Goal: Check status: Check status

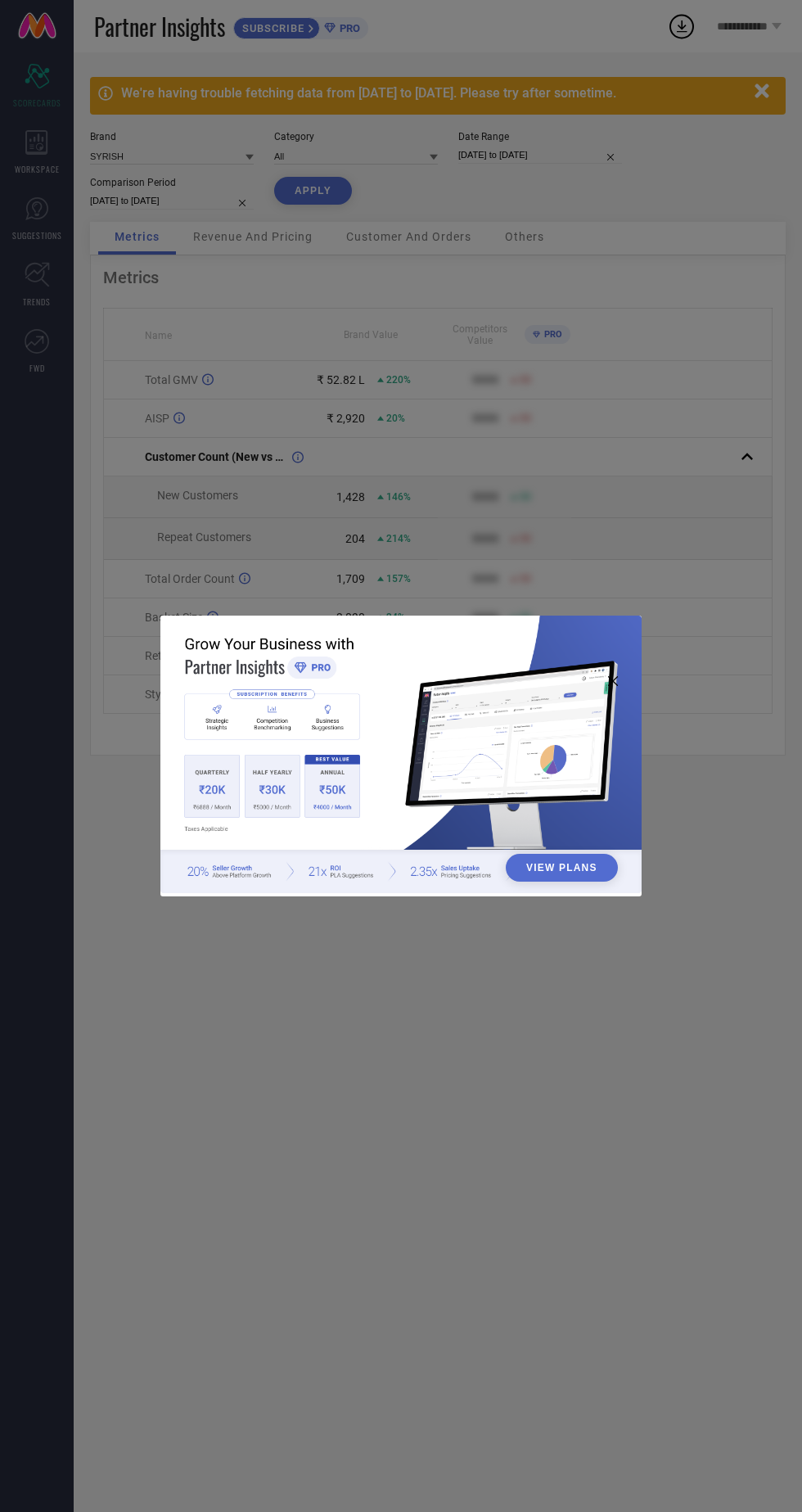
click at [392, 367] on div "View Plans" at bounding box center [401, 756] width 802 height 1512
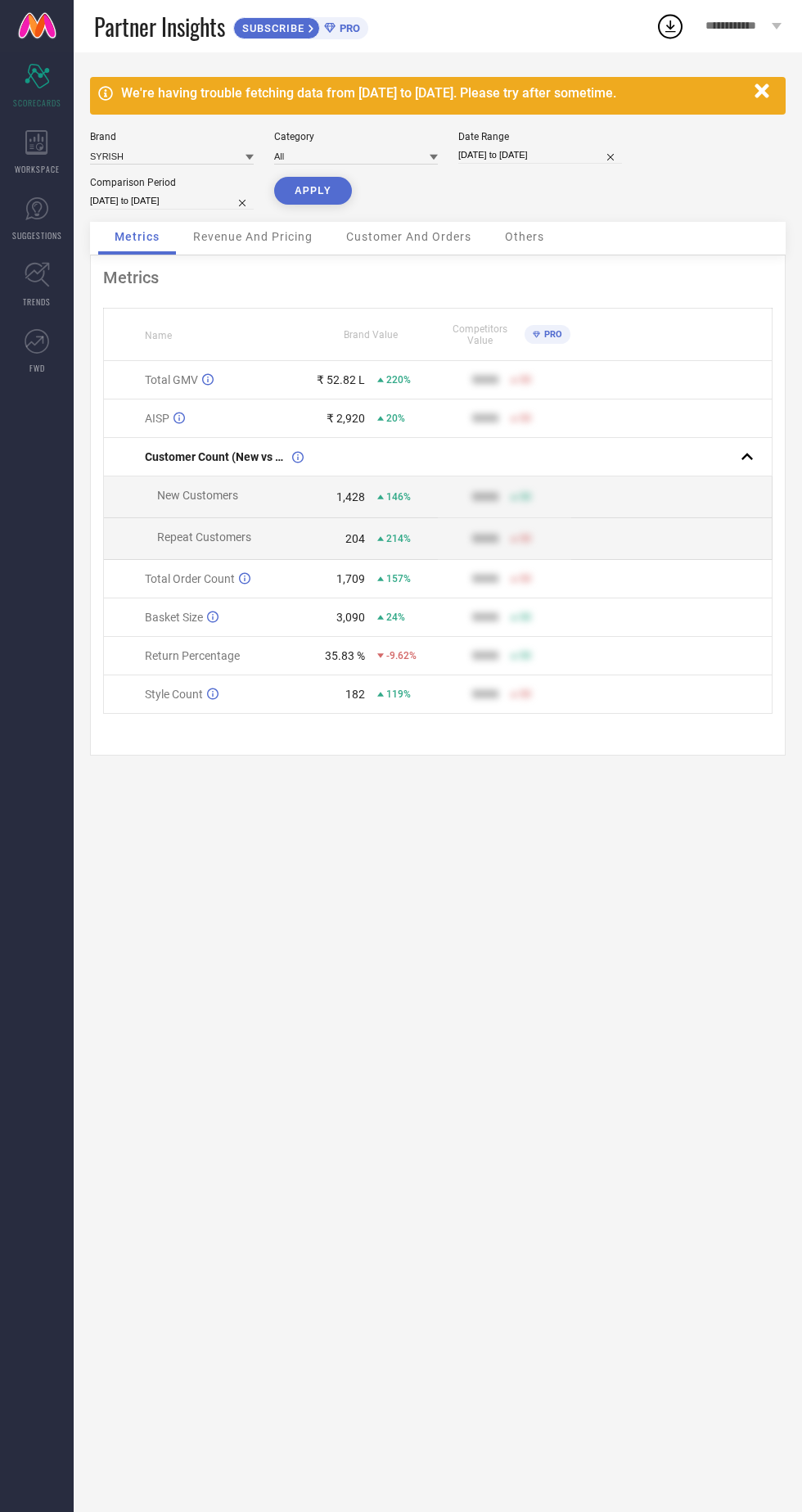
select select "8"
select select "2024"
select select "9"
select select "2024"
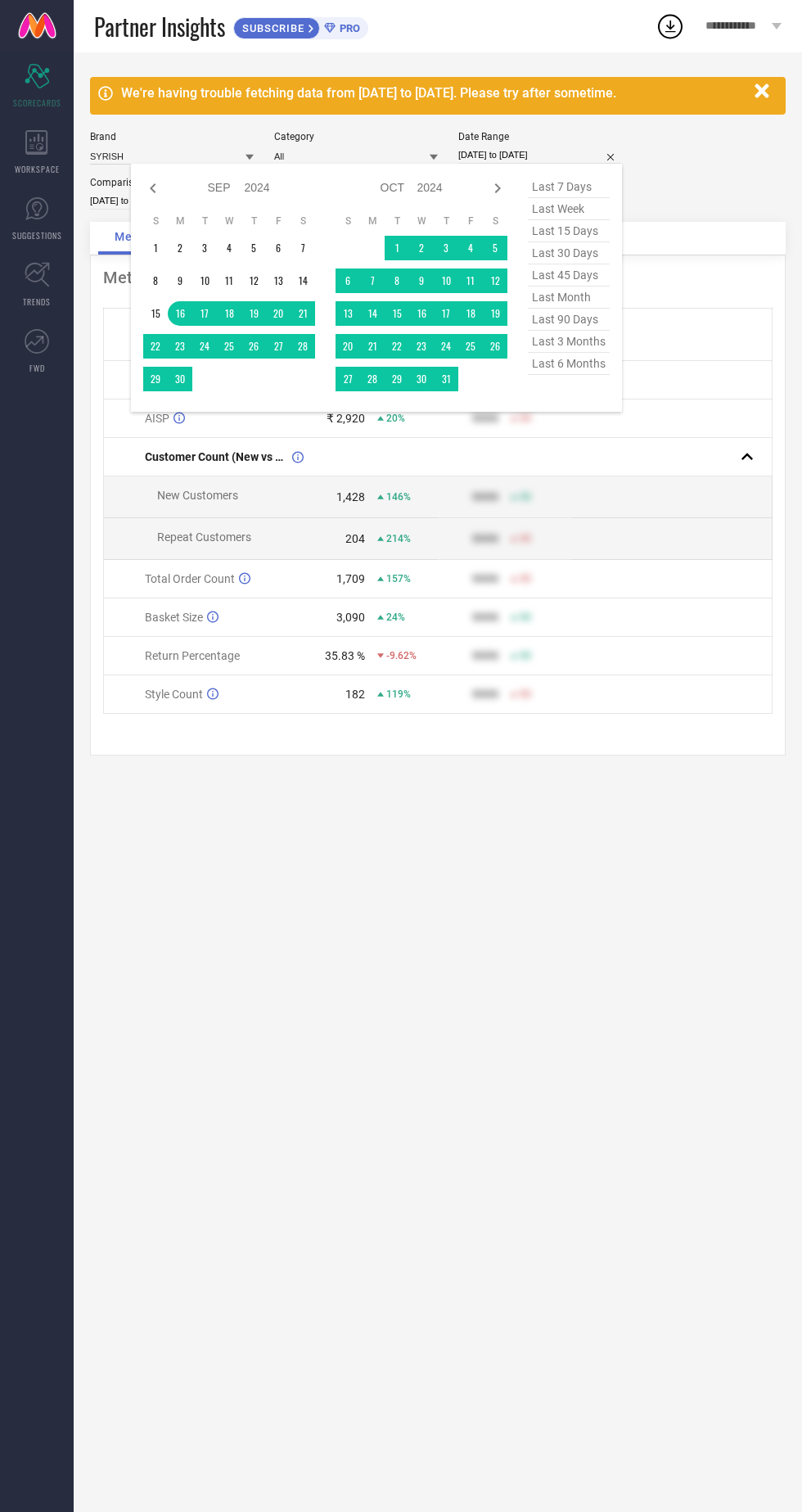
click at [248, 195] on select "2014 2015 2016 2017 2018 2019 2020 2021 2022 2023 2024 2025 2026 2027 2028 2029…" at bounding box center [258, 188] width 26 height 23
select select "8"
select select "2025"
select select "9"
select select "2025"
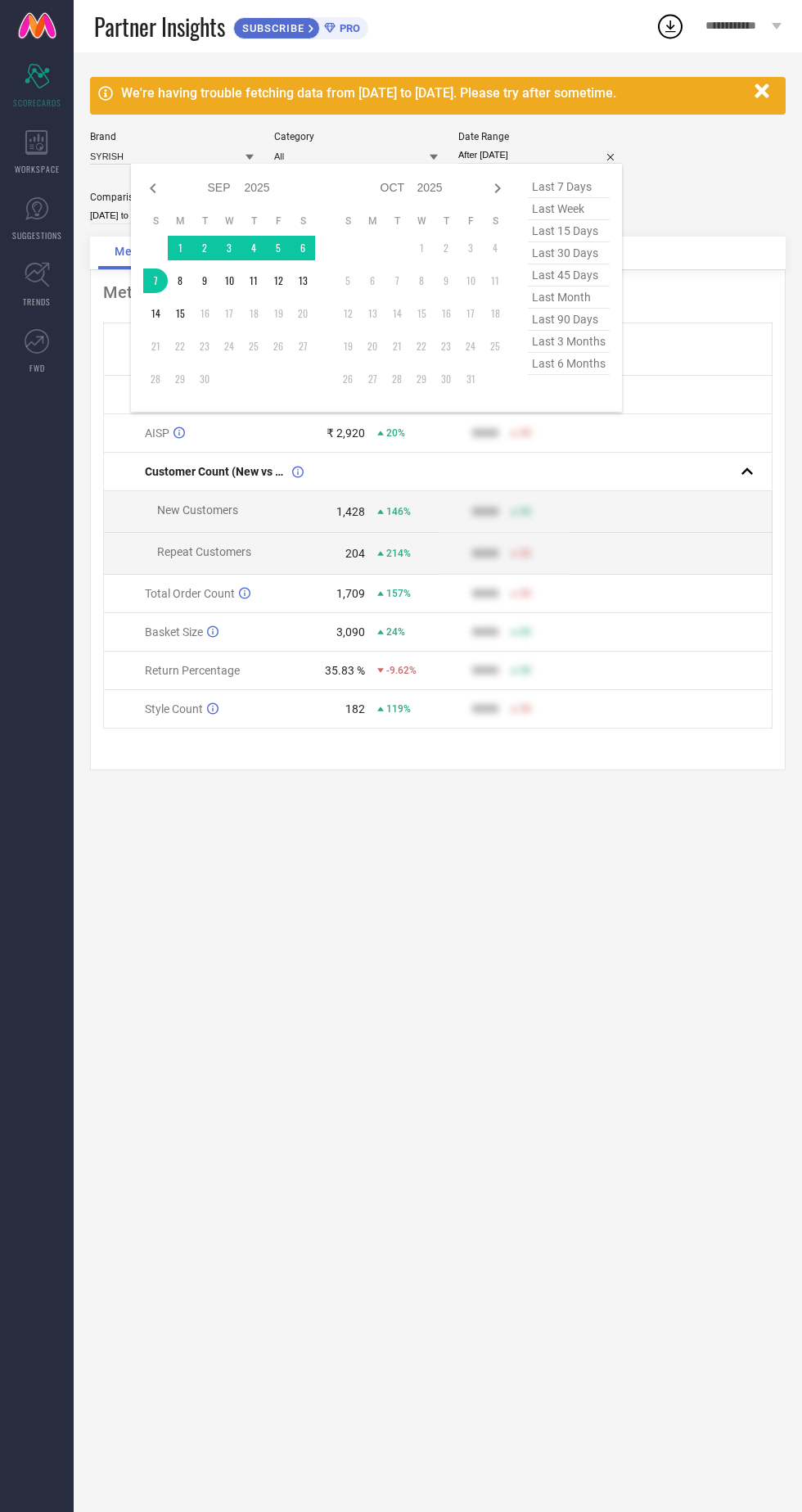
type input "[DATE] to [DATE]"
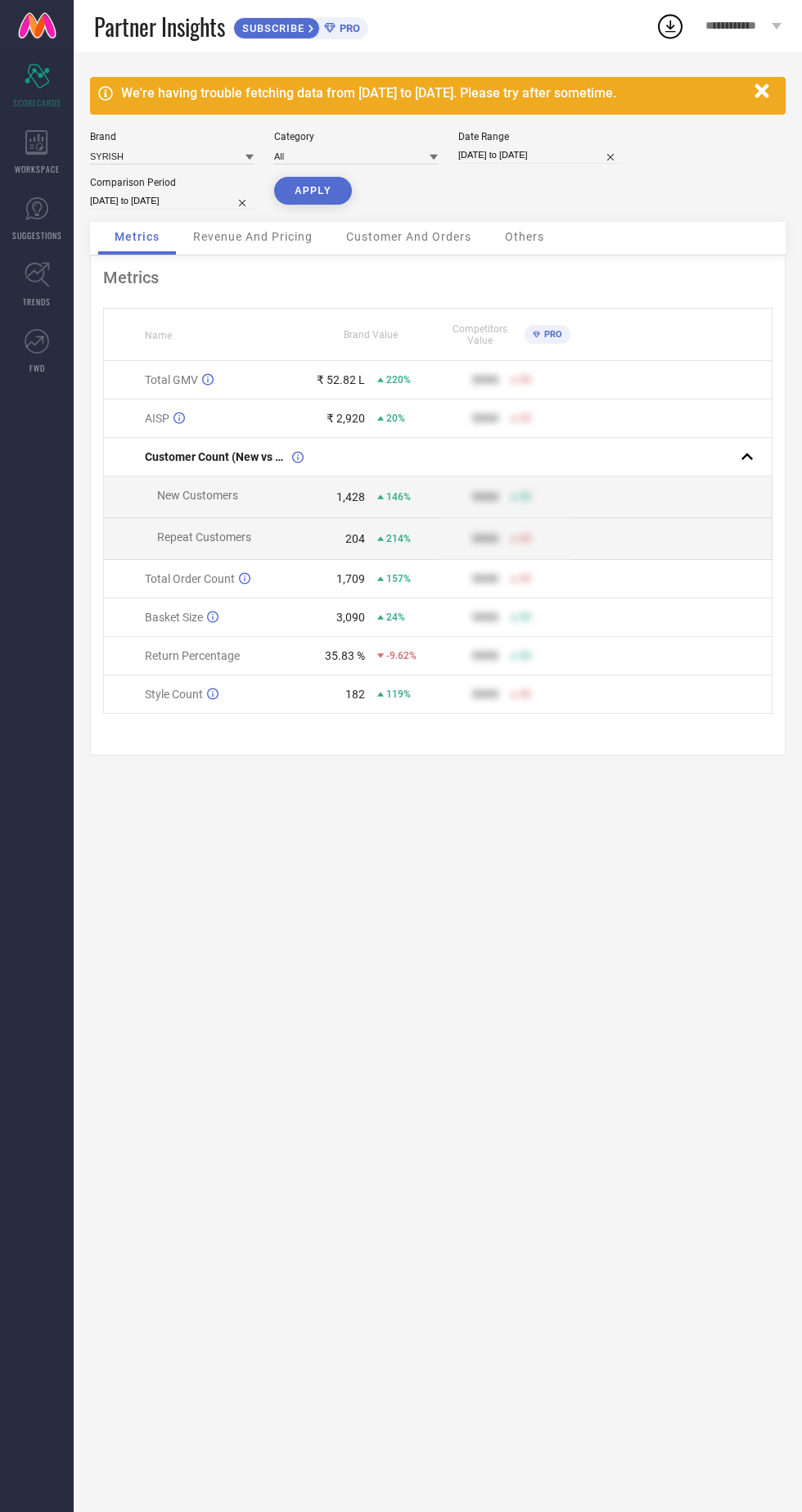
select select "8"
select select "2025"
select select "9"
select select "2025"
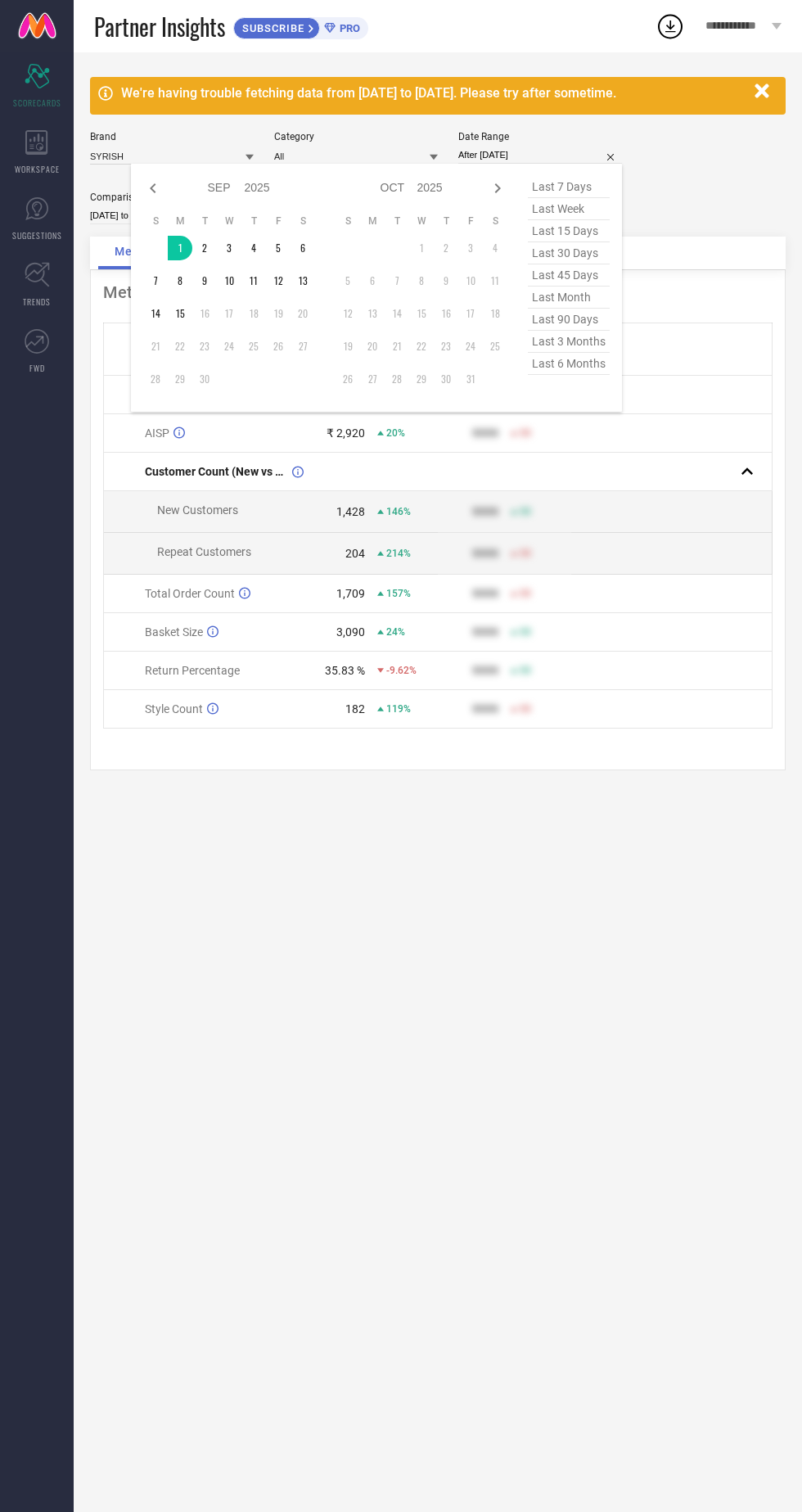
type input "[DATE] to [DATE]"
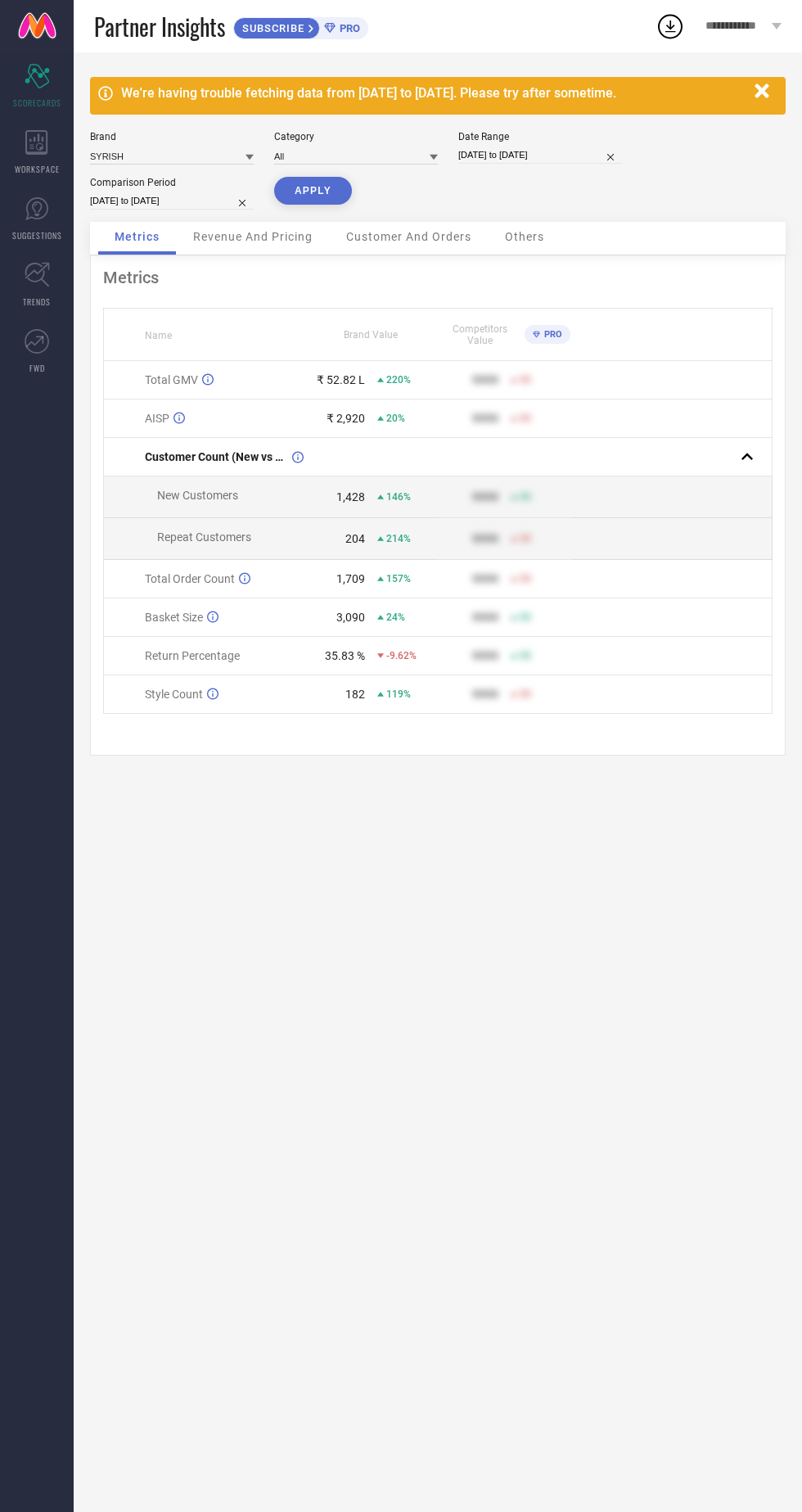
click at [310, 191] on button "APPLY" at bounding box center [313, 191] width 78 height 28
select select "8"
select select "2025"
select select "9"
select select "2025"
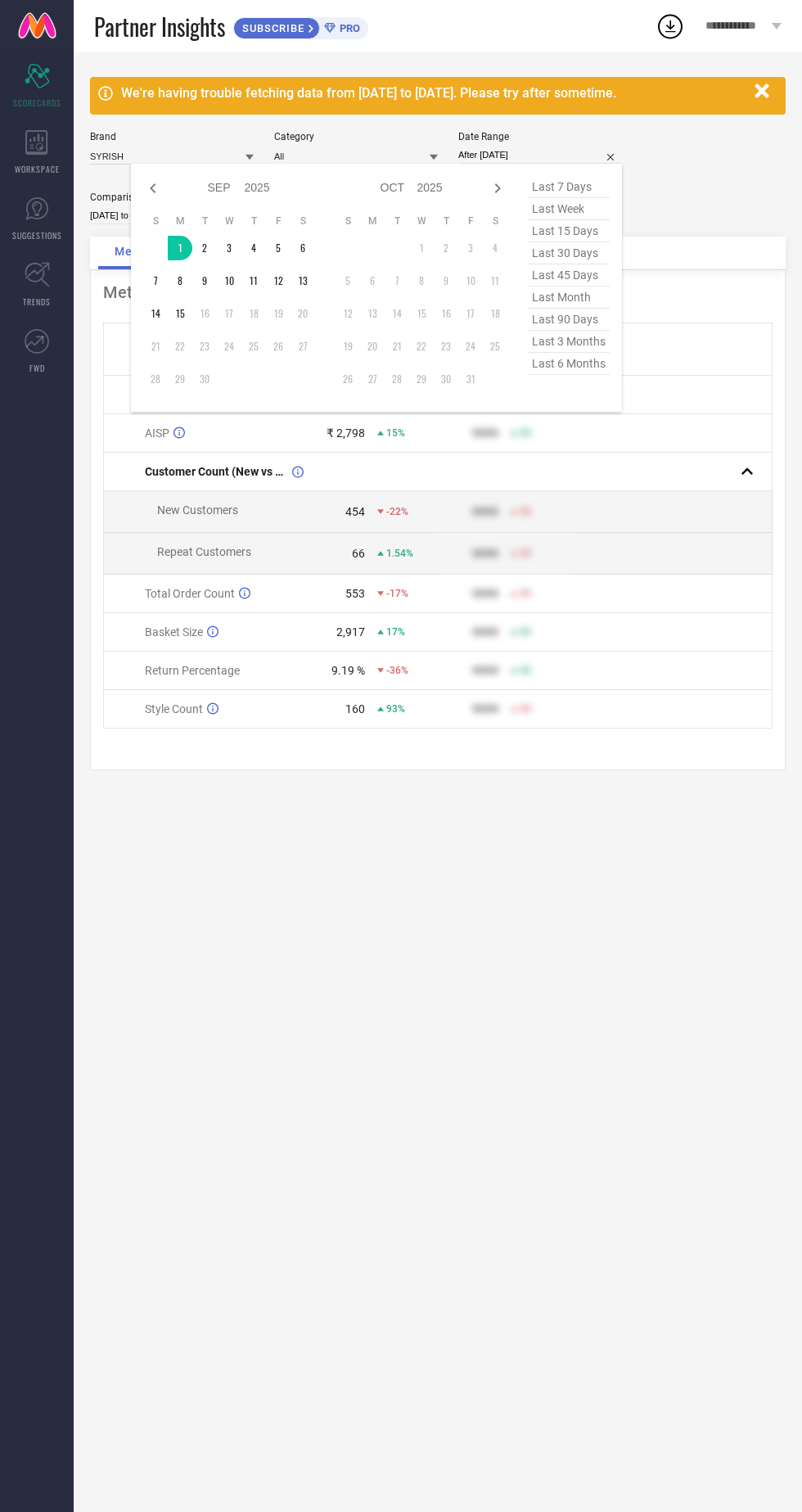
type input "[DATE] to [DATE]"
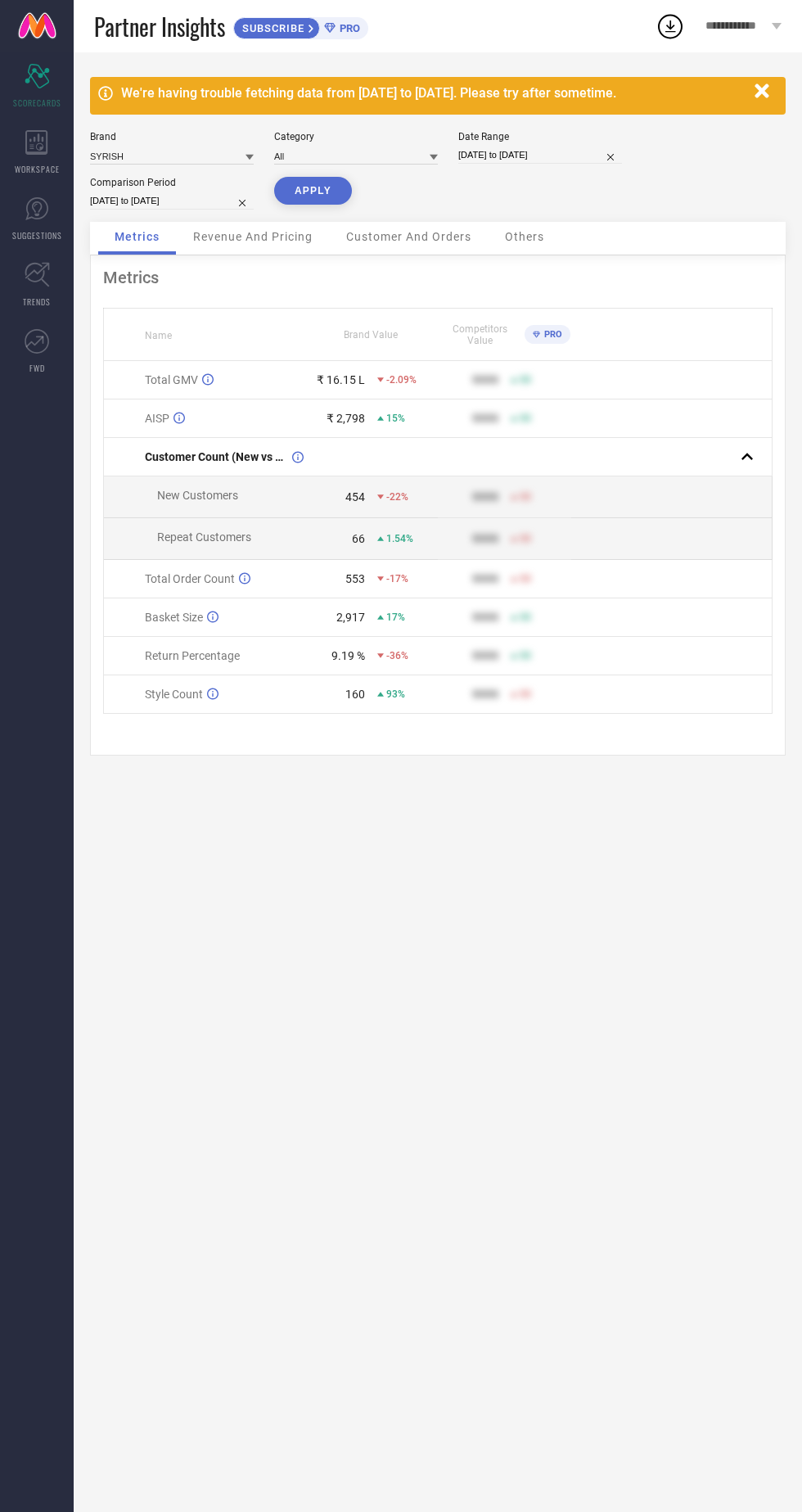
click at [311, 191] on button "APPLY" at bounding box center [313, 191] width 78 height 28
select select "8"
select select "2025"
select select "9"
select select "2025"
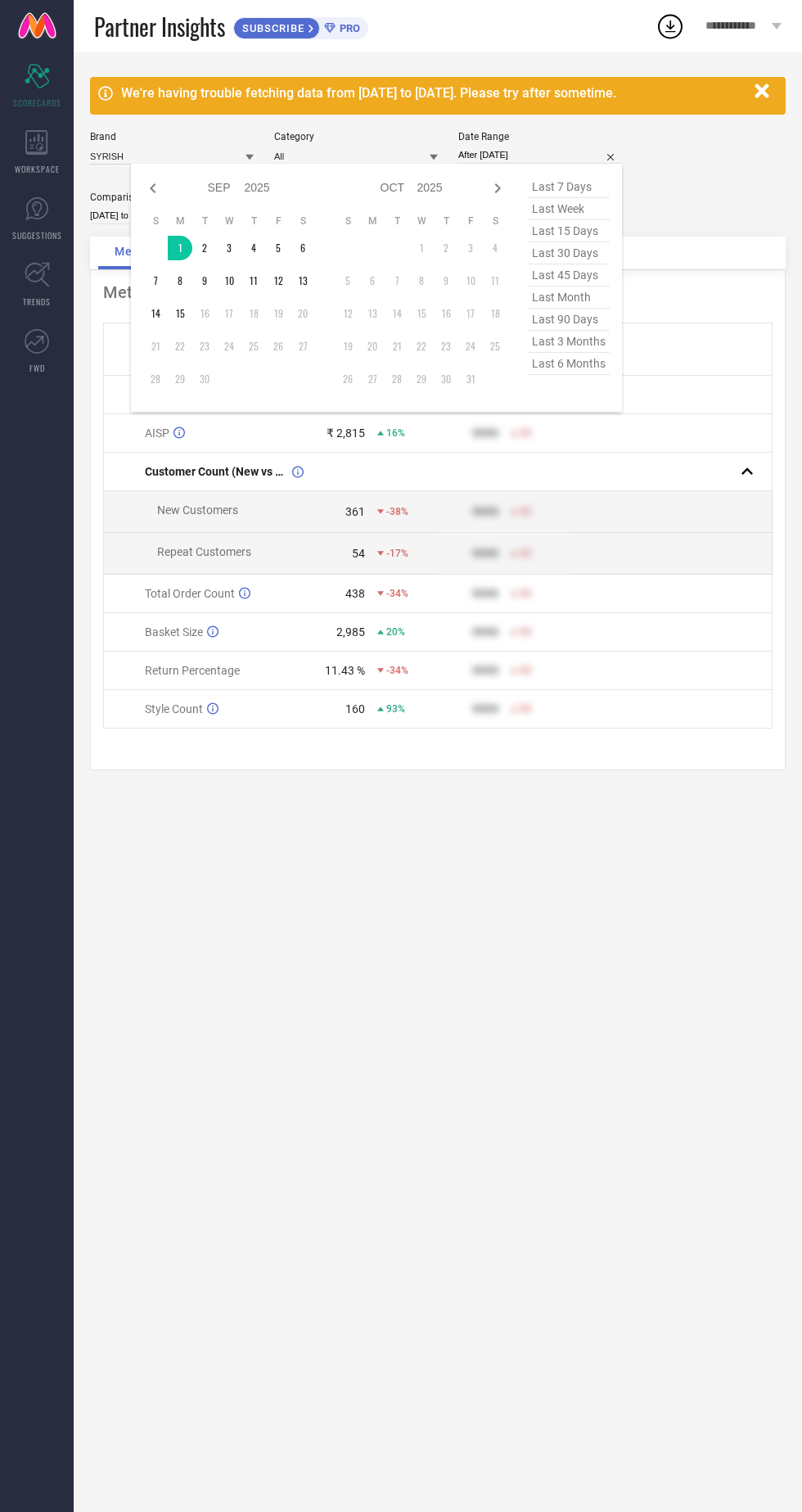
type input "[DATE] to [DATE]"
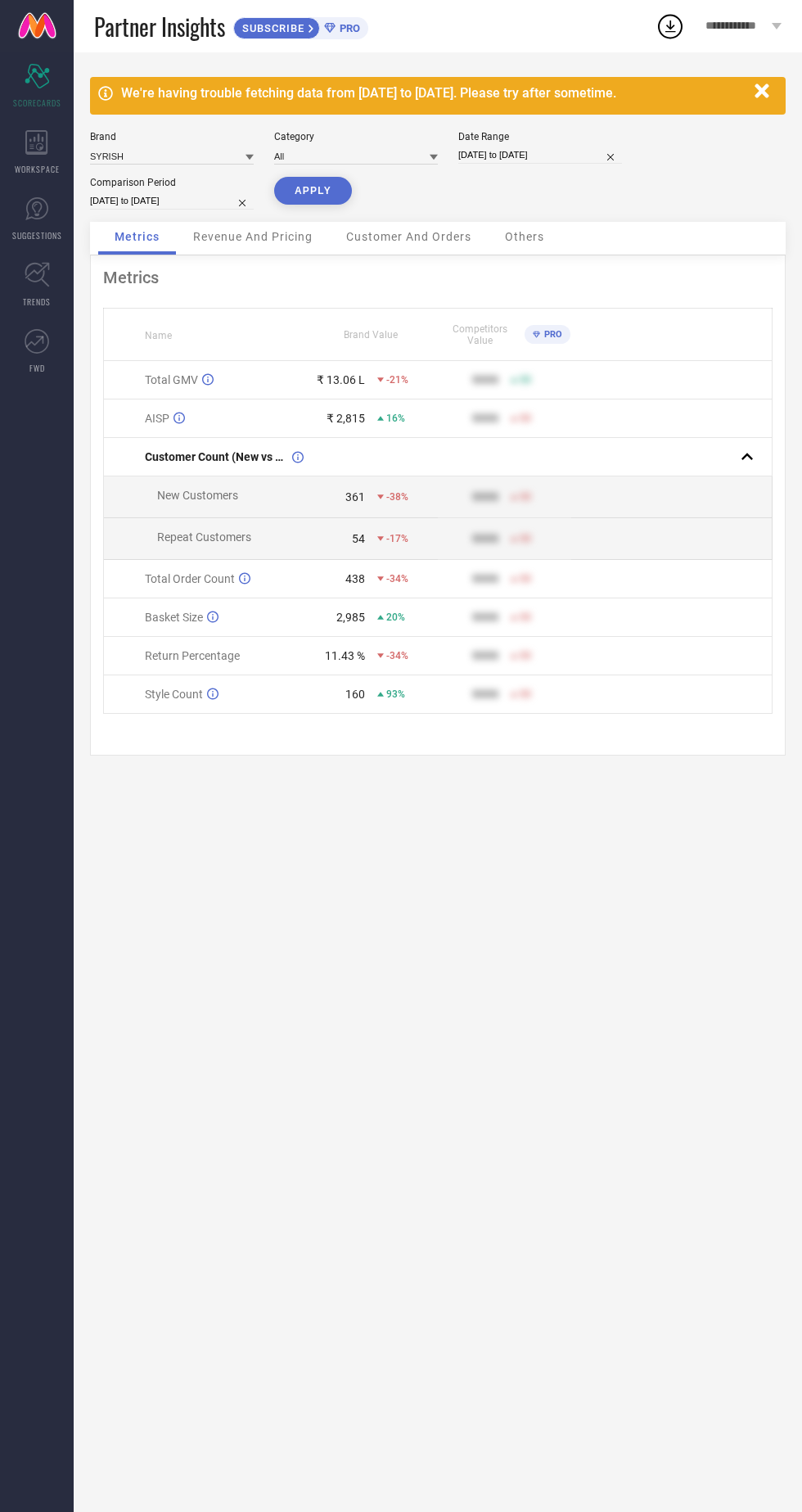
click at [319, 188] on button "APPLY" at bounding box center [313, 191] width 78 height 28
select select "8"
select select "2025"
select select "9"
select select "2025"
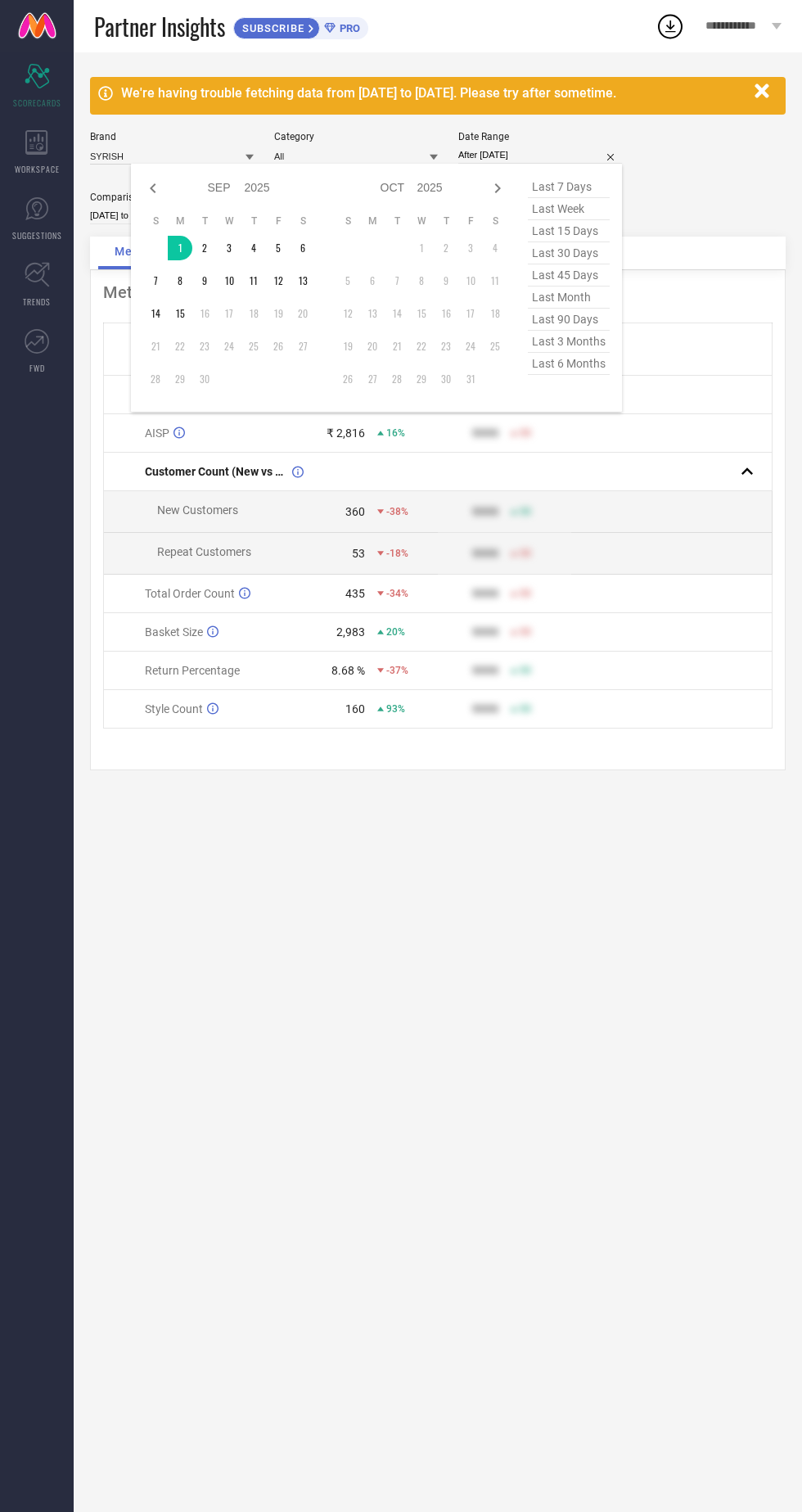
click at [194, 311] on td "16" at bounding box center [204, 313] width 24 height 24
type input "[DATE] to [DATE]"
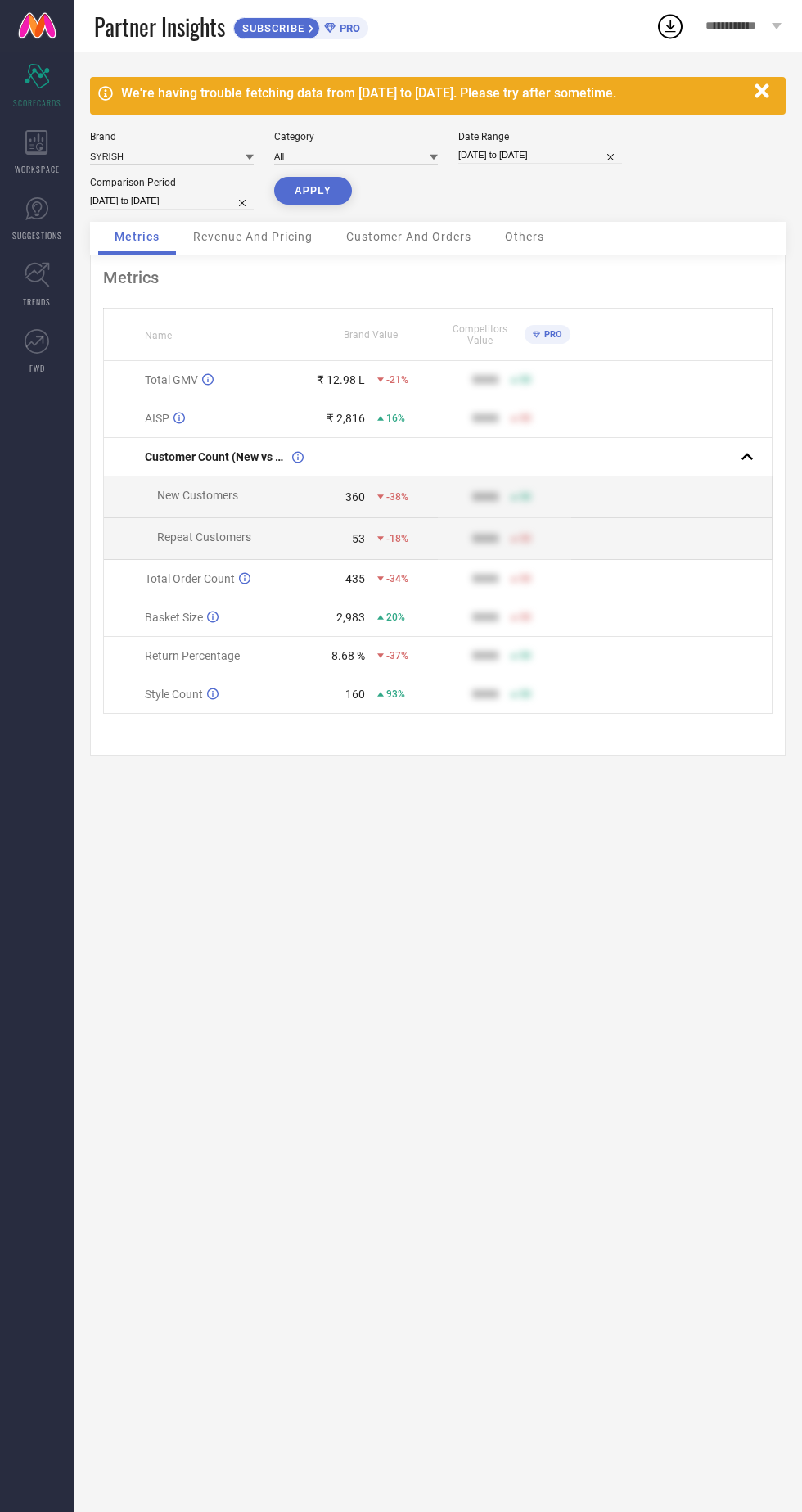
click at [324, 186] on button "APPLY" at bounding box center [313, 191] width 78 height 28
